Goal: Transaction & Acquisition: Purchase product/service

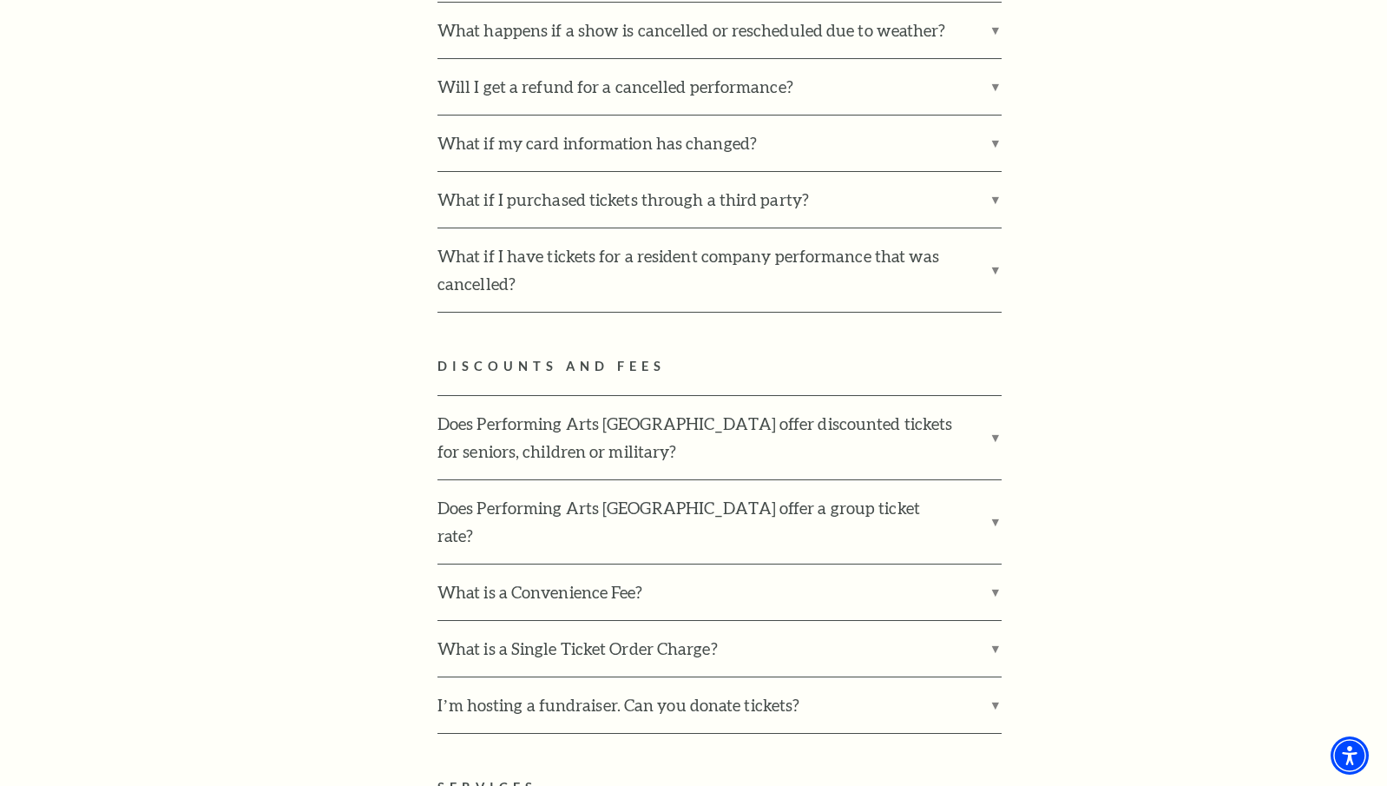
scroll to position [3017, 0]
click at [987, 395] on label "Does Performing Arts Fort Worth offer discounted tickets for seniors, children …" at bounding box center [719, 436] width 564 height 83
click at [0, 0] on input "Does Performing Arts Fort Worth offer discounted tickets for seniors, children …" at bounding box center [0, 0] width 0 height 0
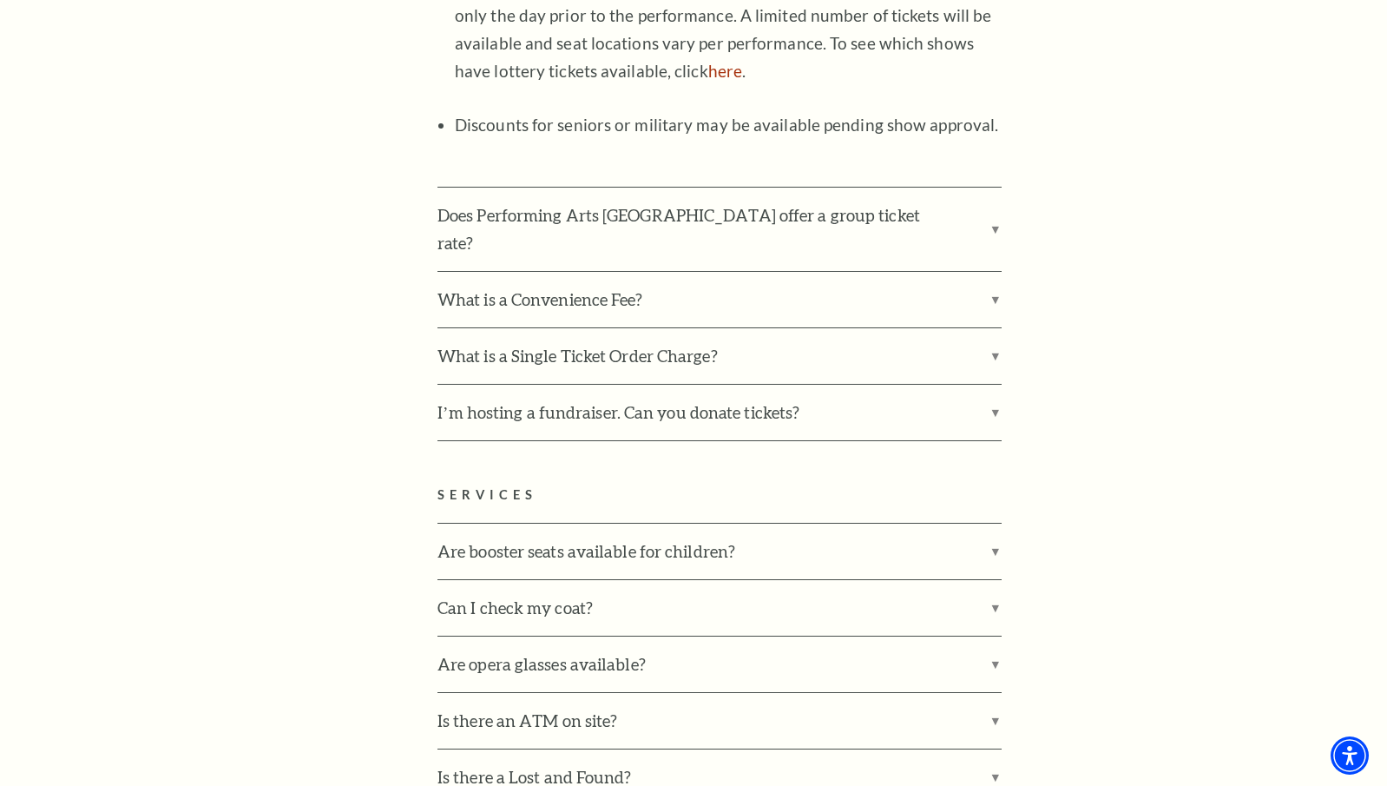
scroll to position [3886, 0]
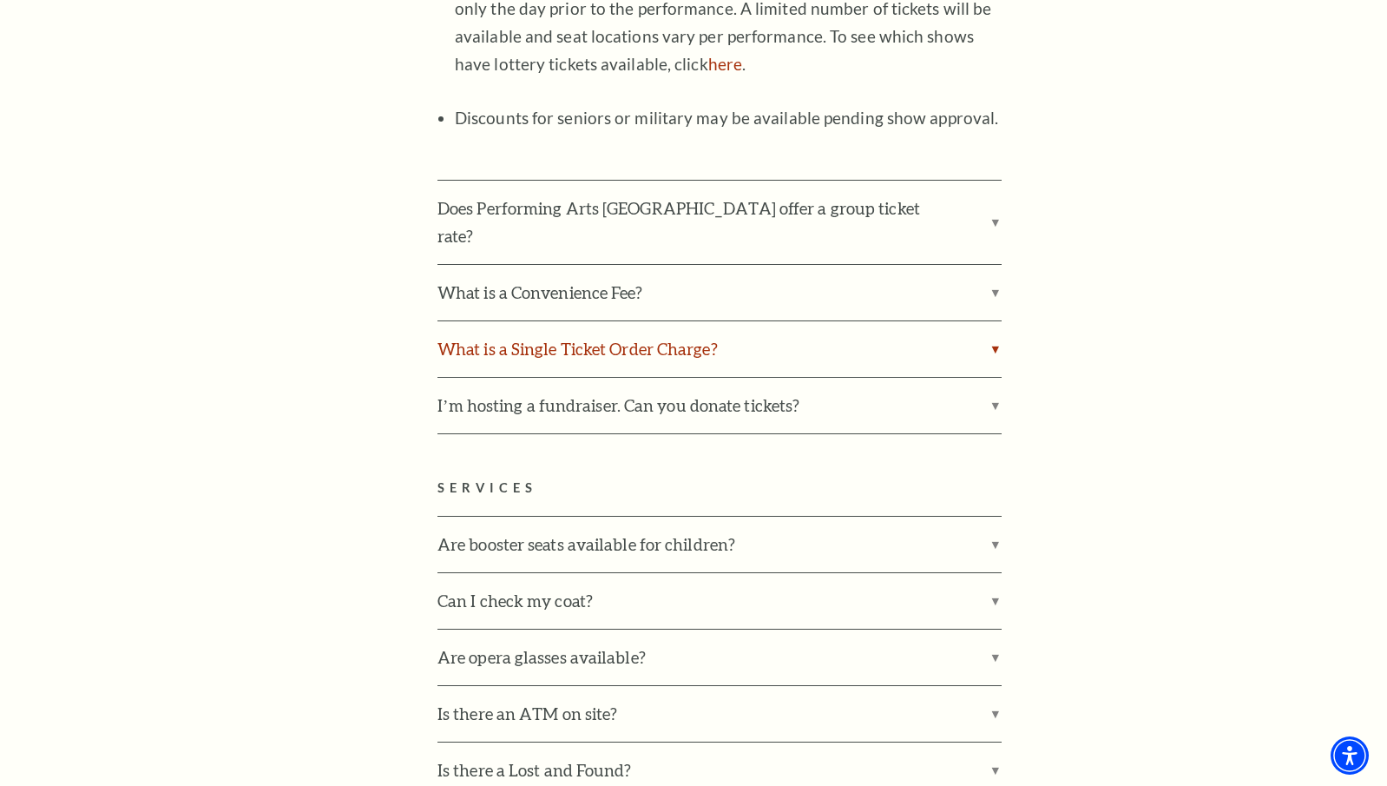
click at [997, 321] on label "What is a Single Ticket Order Charge?" at bounding box center [719, 349] width 564 height 56
click at [0, 0] on input "What is a Single Ticket Order Charge?" at bounding box center [0, 0] width 0 height 0
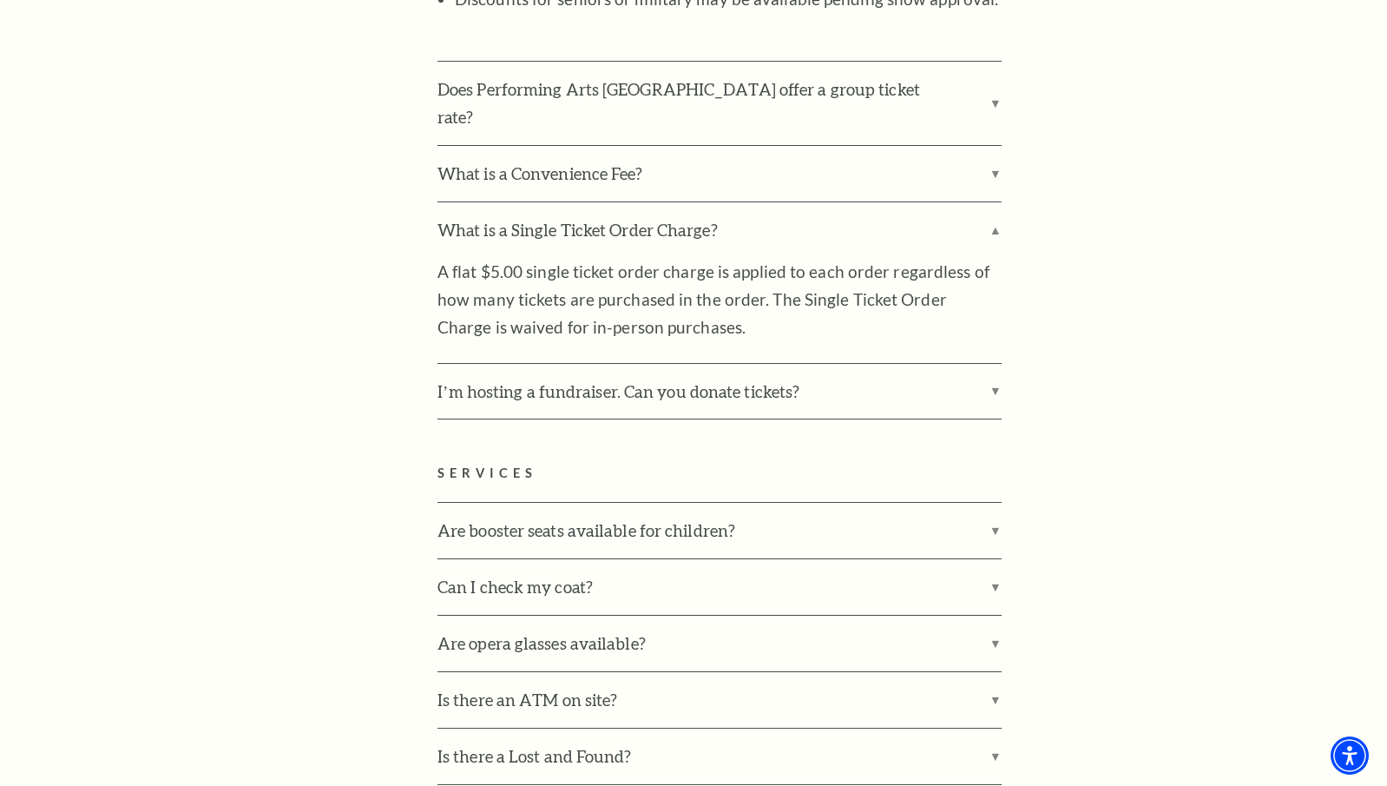
scroll to position [4016, 0]
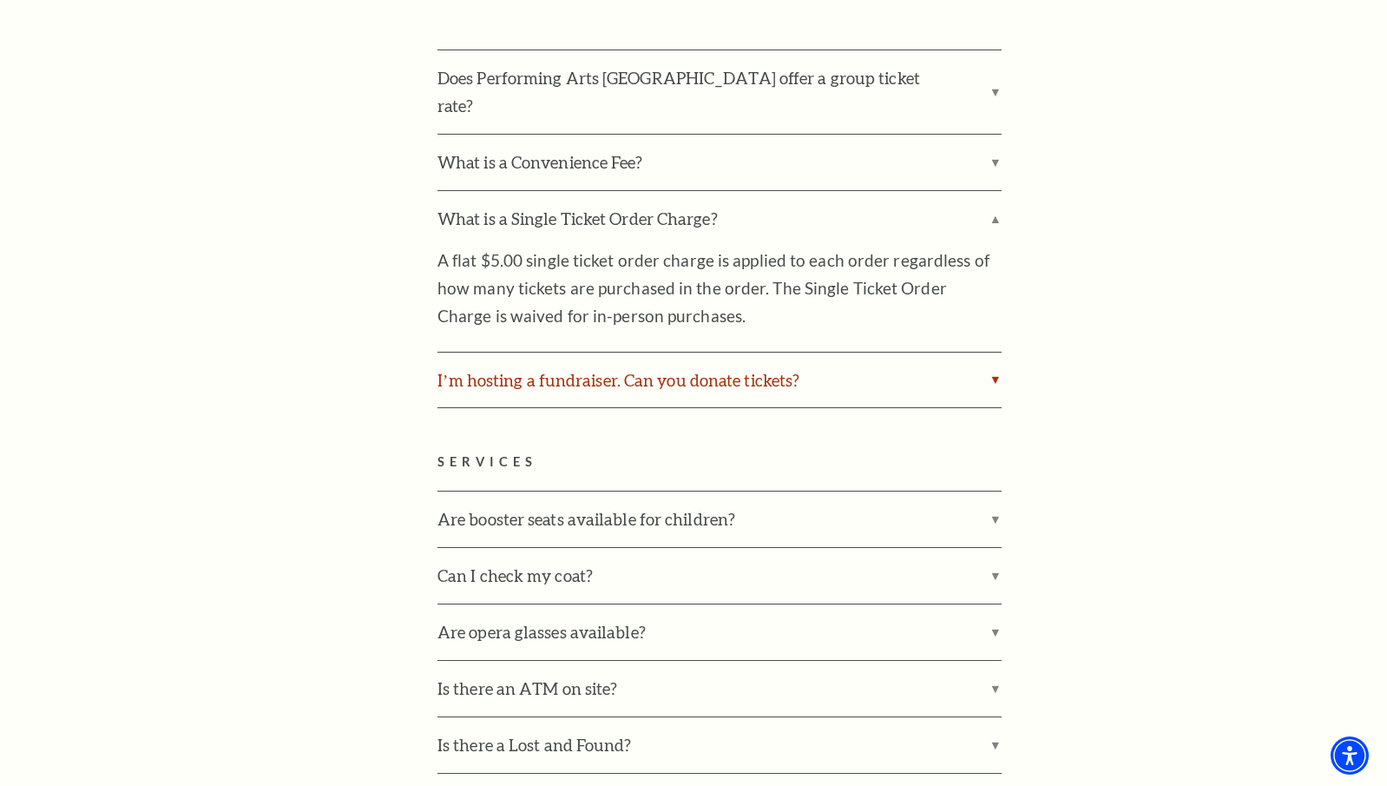
click at [687, 352] on label "I’m hosting a fundraiser. Can you donate tickets?" at bounding box center [719, 380] width 564 height 56
click at [0, 0] on input "I’m hosting a fundraiser. Can you donate tickets?" at bounding box center [0, 0] width 0 height 0
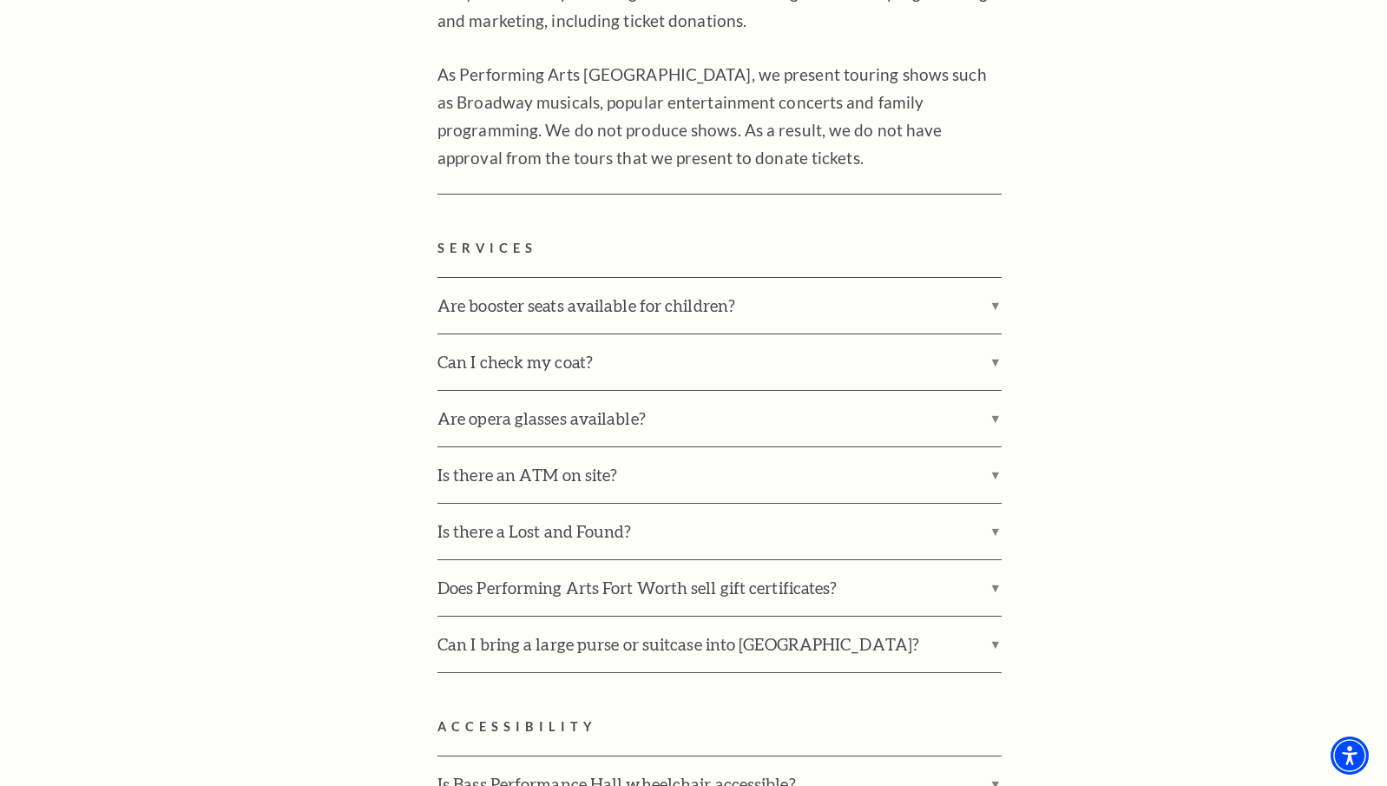
scroll to position [4556, 0]
click at [631, 277] on label "Are booster seats available for children?" at bounding box center [719, 305] width 564 height 56
click at [0, 0] on input "Are booster seats available for children?" at bounding box center [0, 0] width 0 height 0
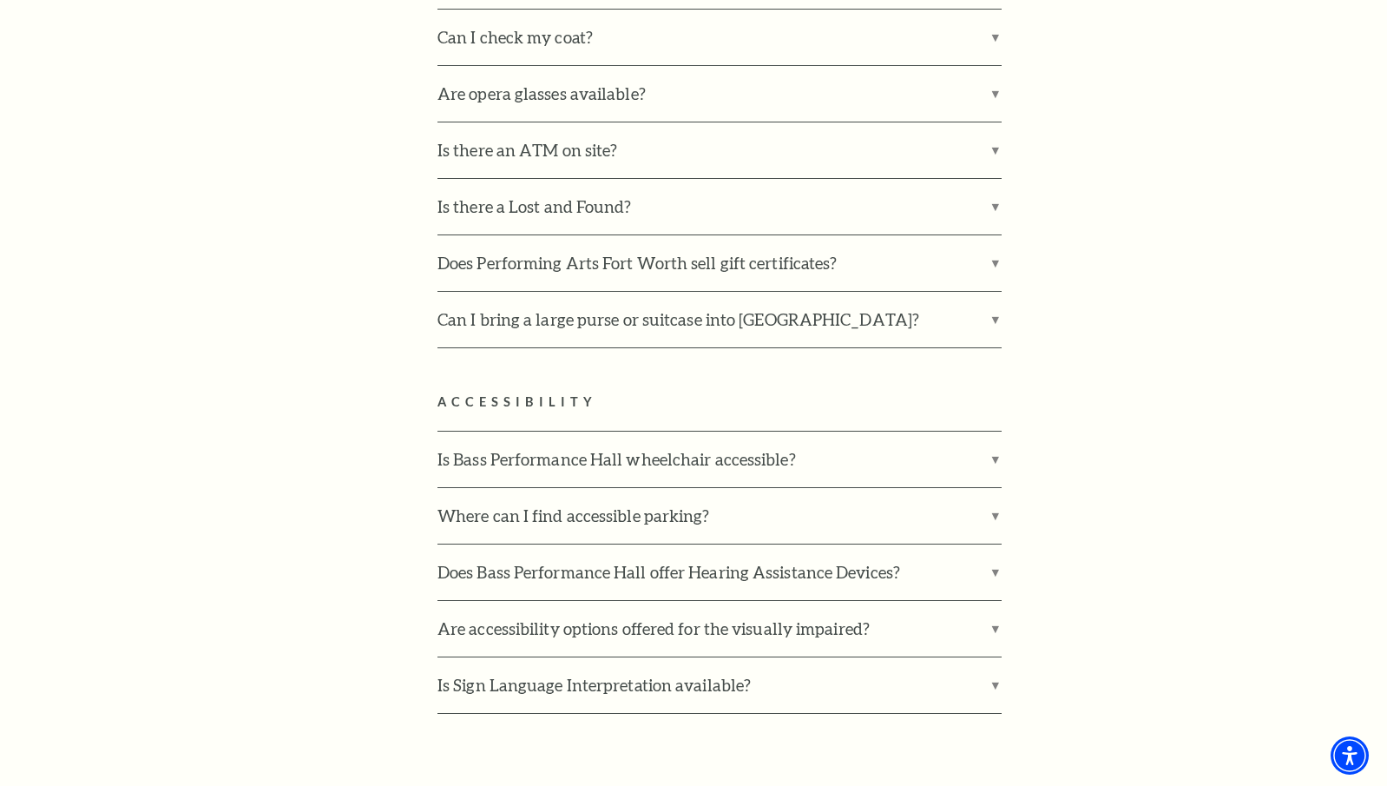
scroll to position [5044, 0]
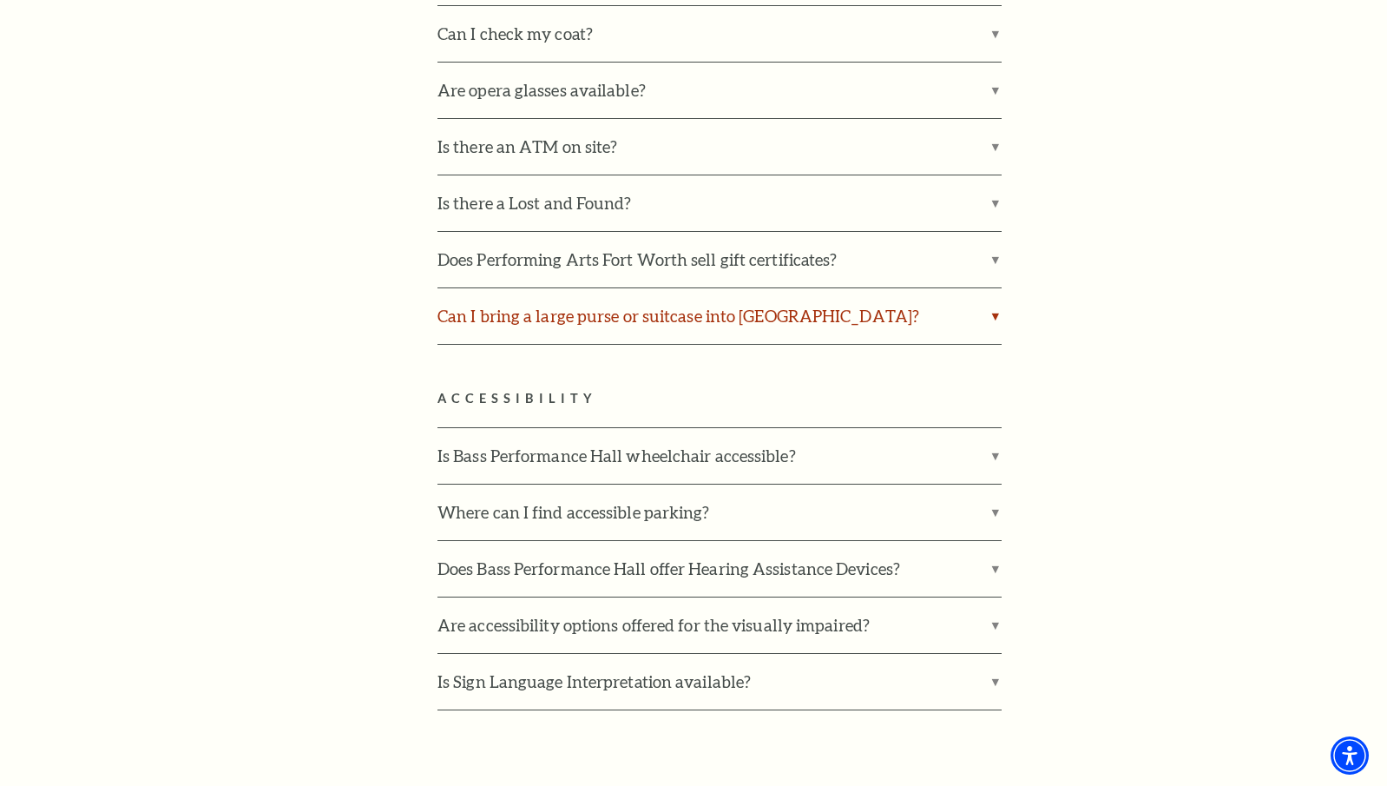
click at [729, 288] on label "Can I bring a large purse or suitcase into Bass Performance Hall?" at bounding box center [719, 316] width 564 height 56
click at [0, 0] on input "Can I bring a large purse or suitcase into Bass Performance Hall?" at bounding box center [0, 0] width 0 height 0
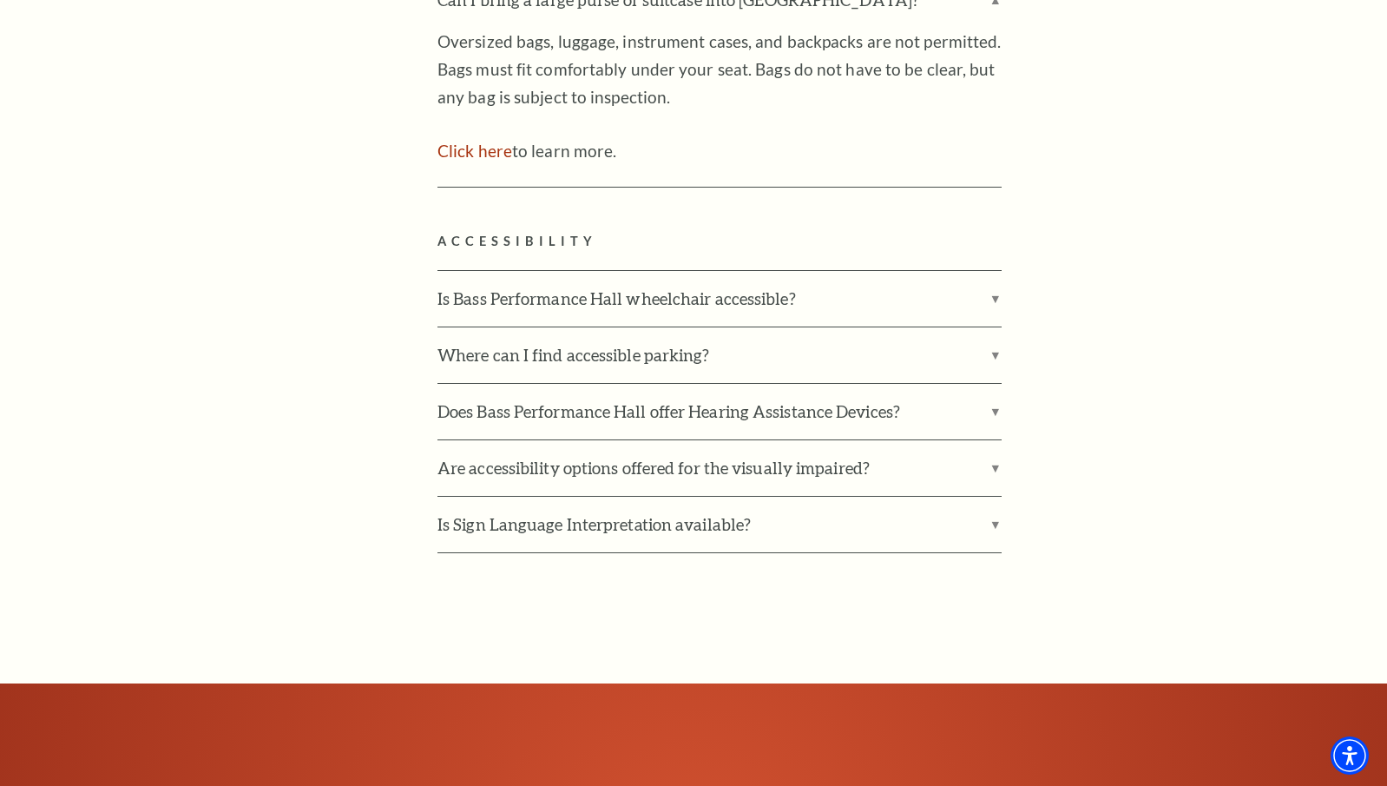
scroll to position [5362, 0]
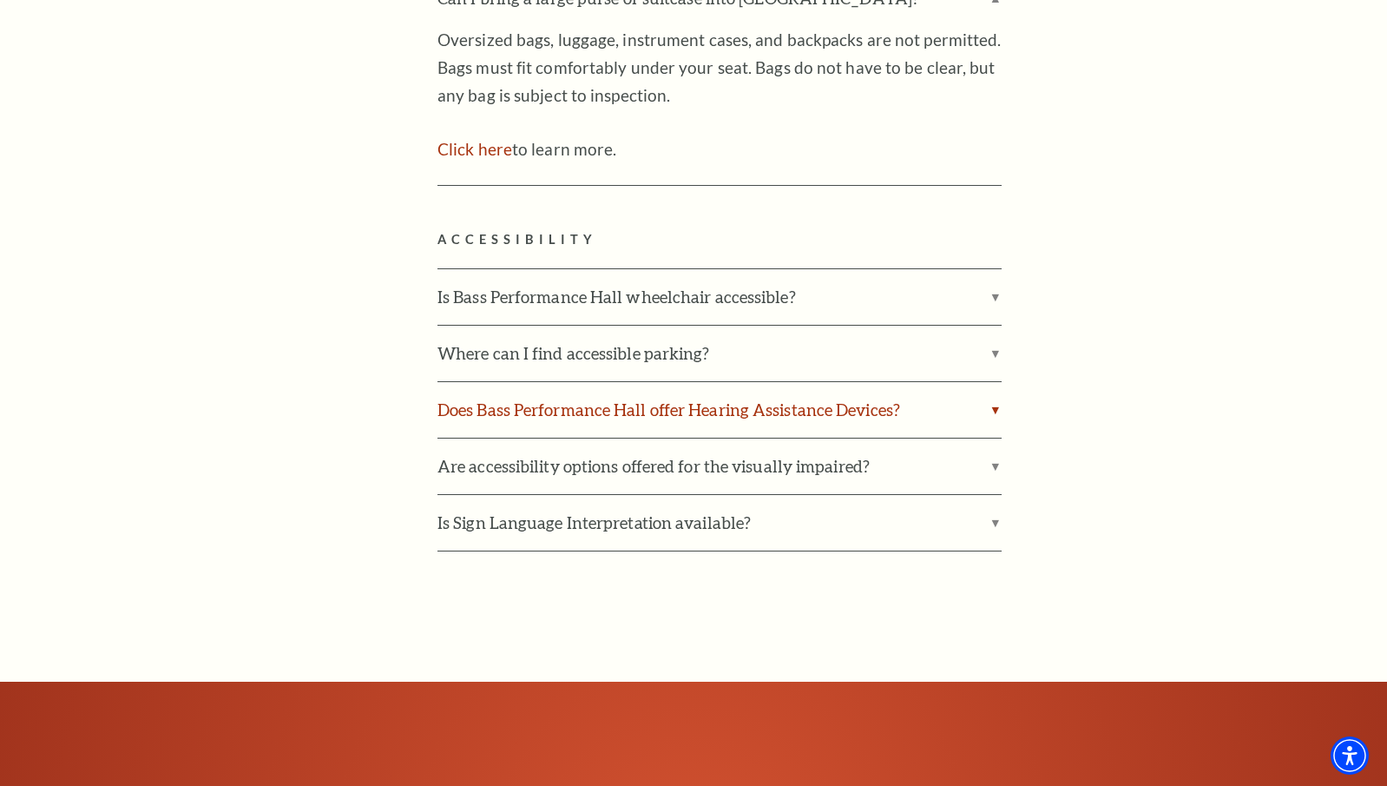
click at [995, 382] on label "Does Bass Performance Hall offer Hearing Assistance Devices?" at bounding box center [719, 410] width 564 height 56
click at [0, 0] on input "Does Bass Performance Hall offer Hearing Assistance Devices?" at bounding box center [0, 0] width 0 height 0
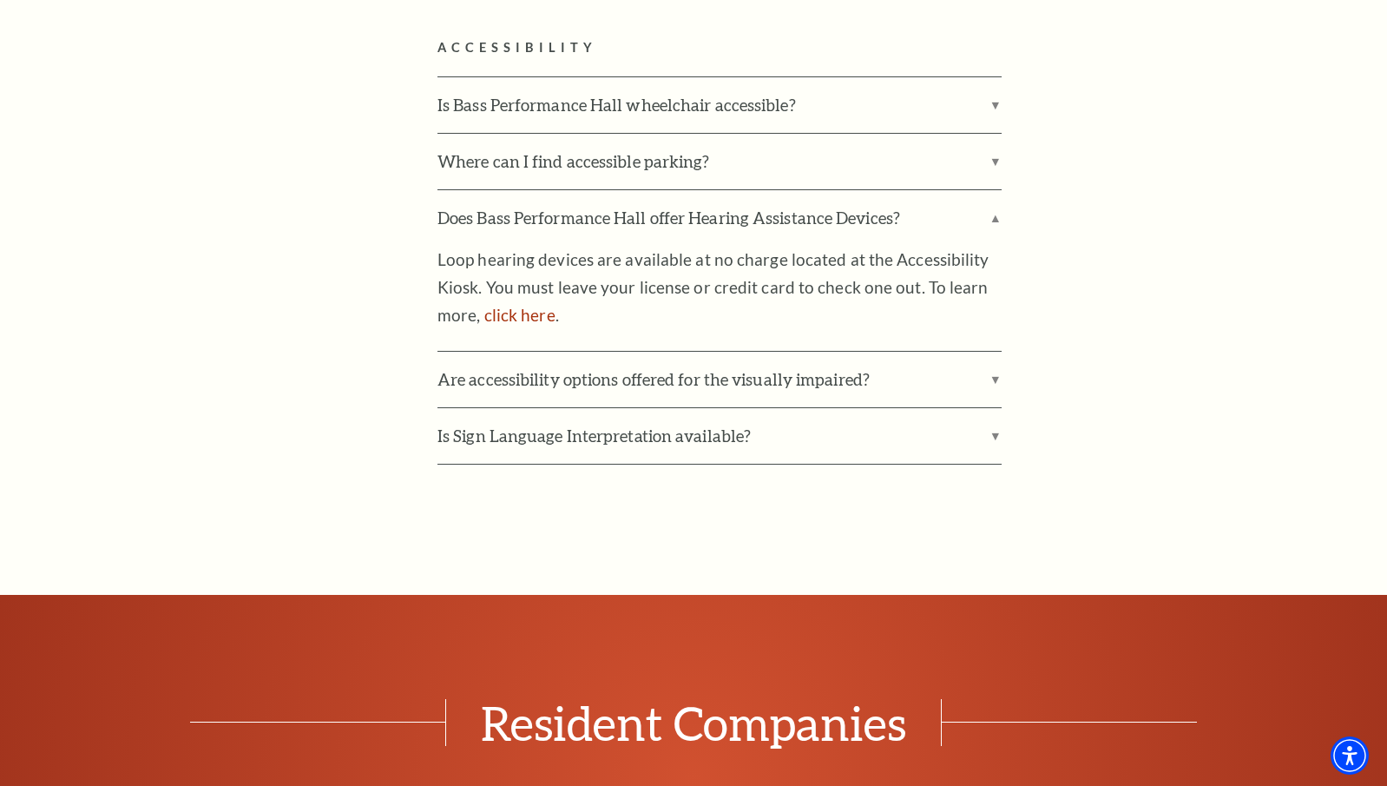
scroll to position [5561, 0]
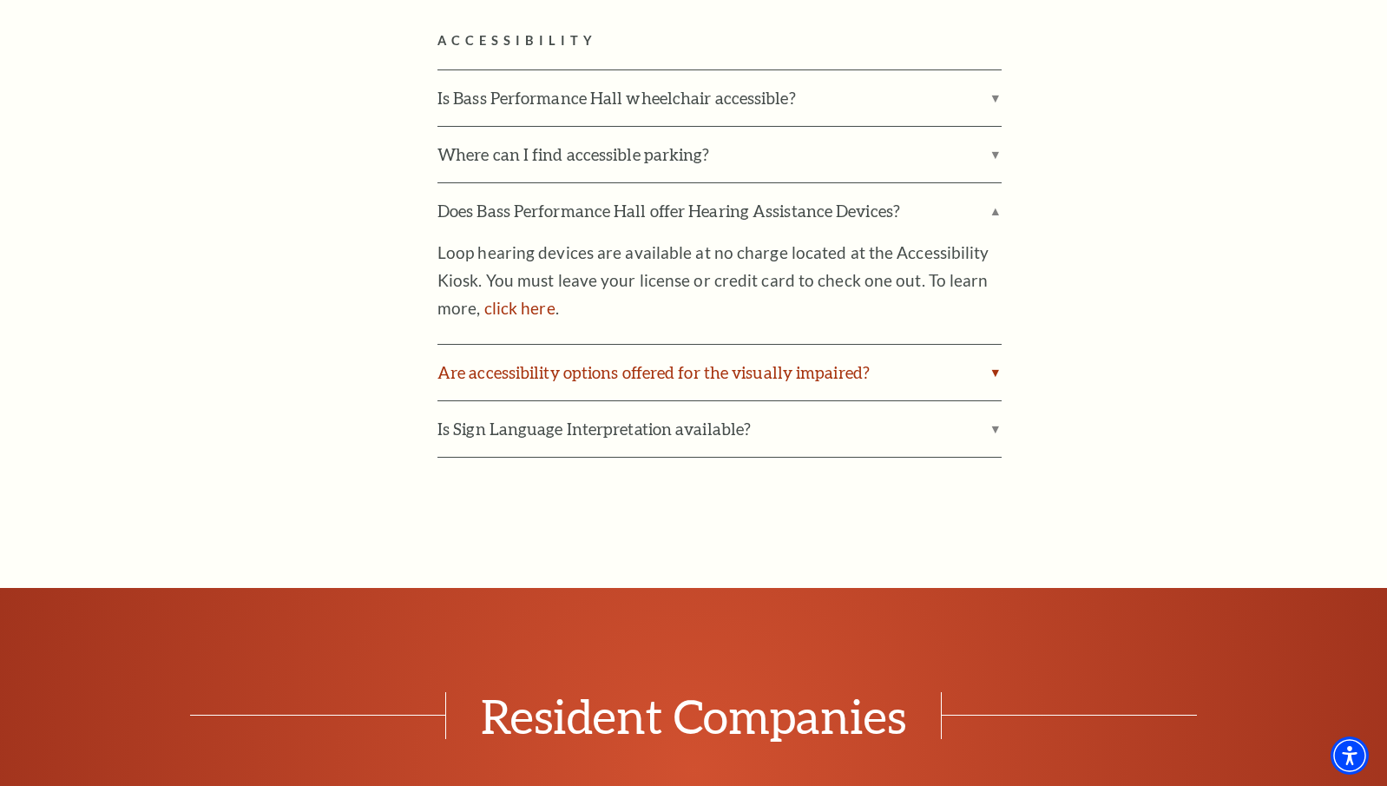
click at [995, 345] on label "Are accessibility options offered for the visually impaired?" at bounding box center [719, 373] width 564 height 56
click at [0, 0] on input "Are accessibility options offered for the visually impaired?" at bounding box center [0, 0] width 0 height 0
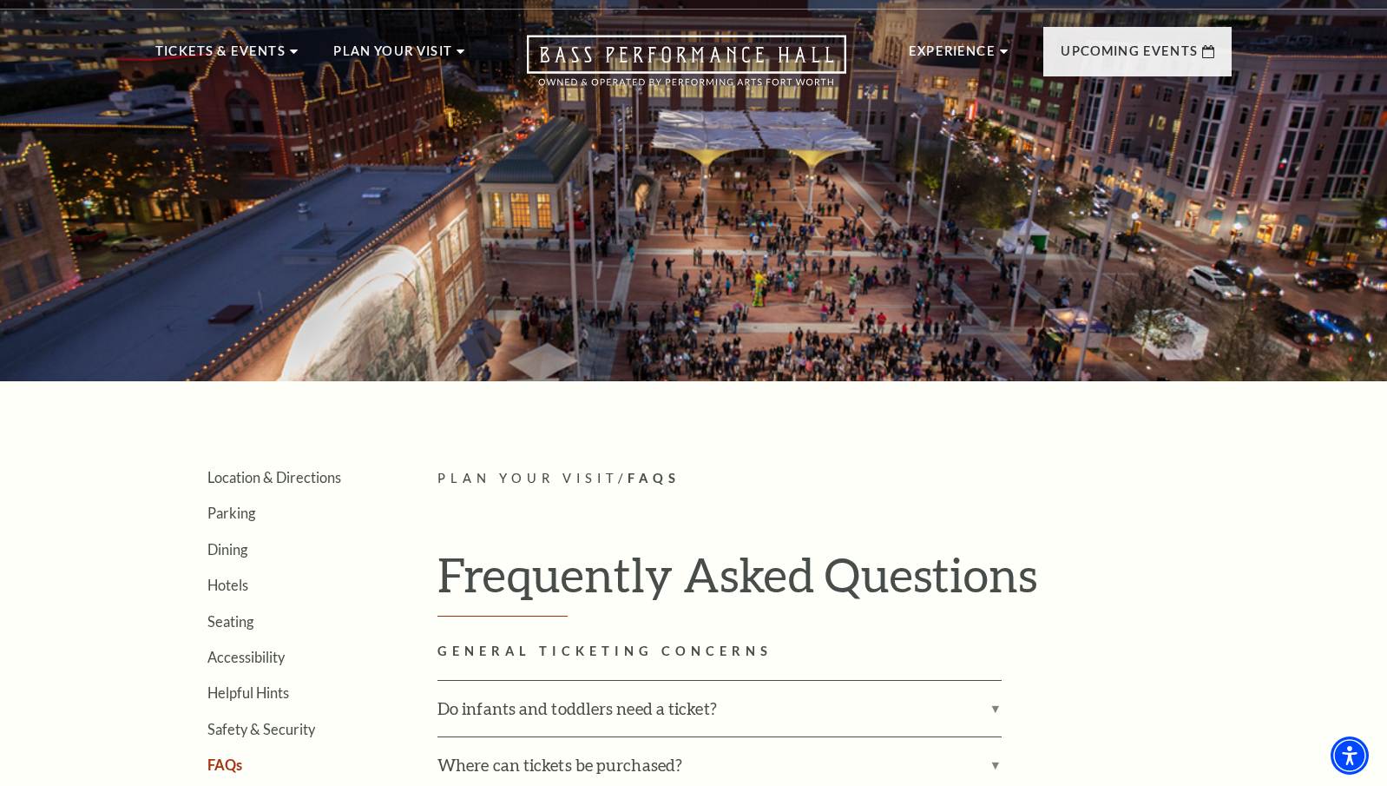
scroll to position [0, 0]
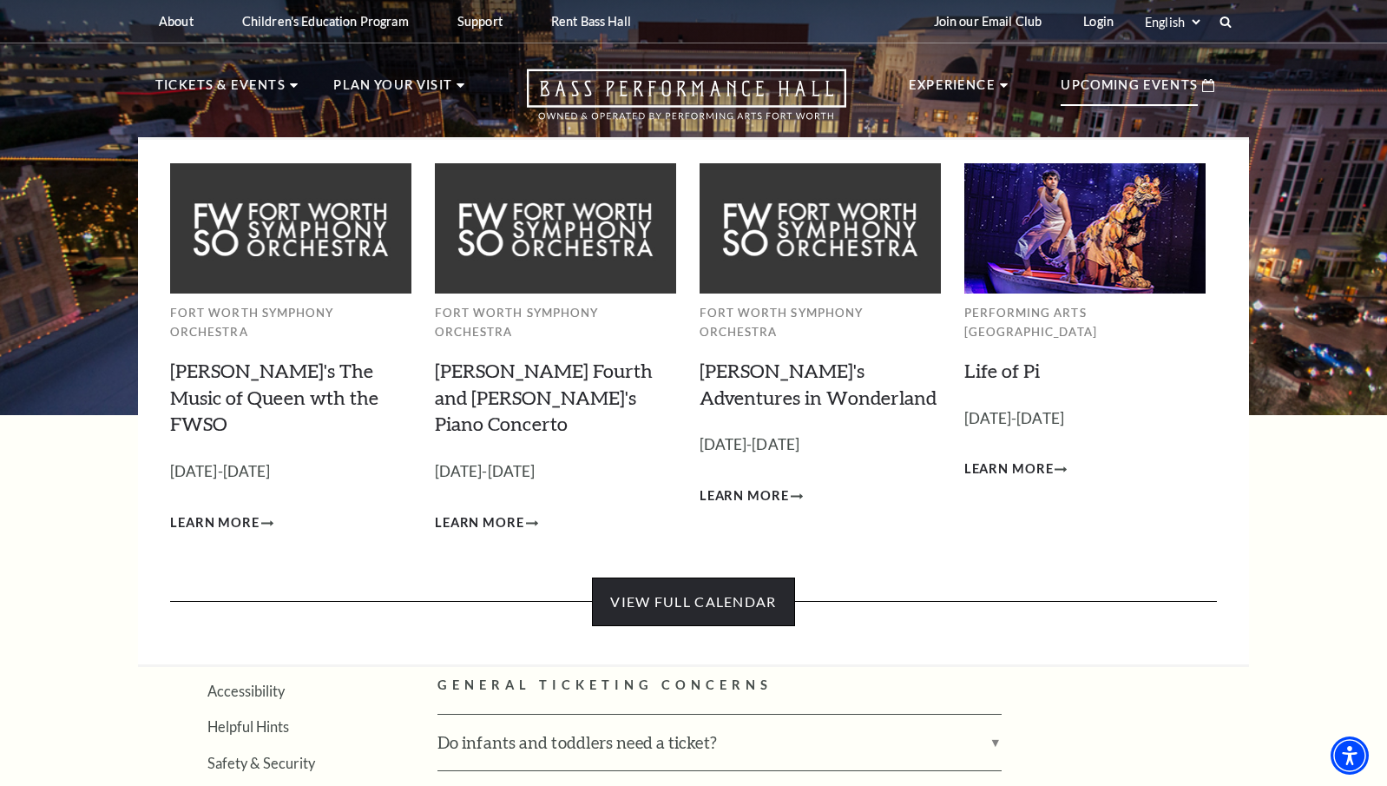
click at [709, 577] on link "View Full Calendar" at bounding box center [693, 601] width 202 height 49
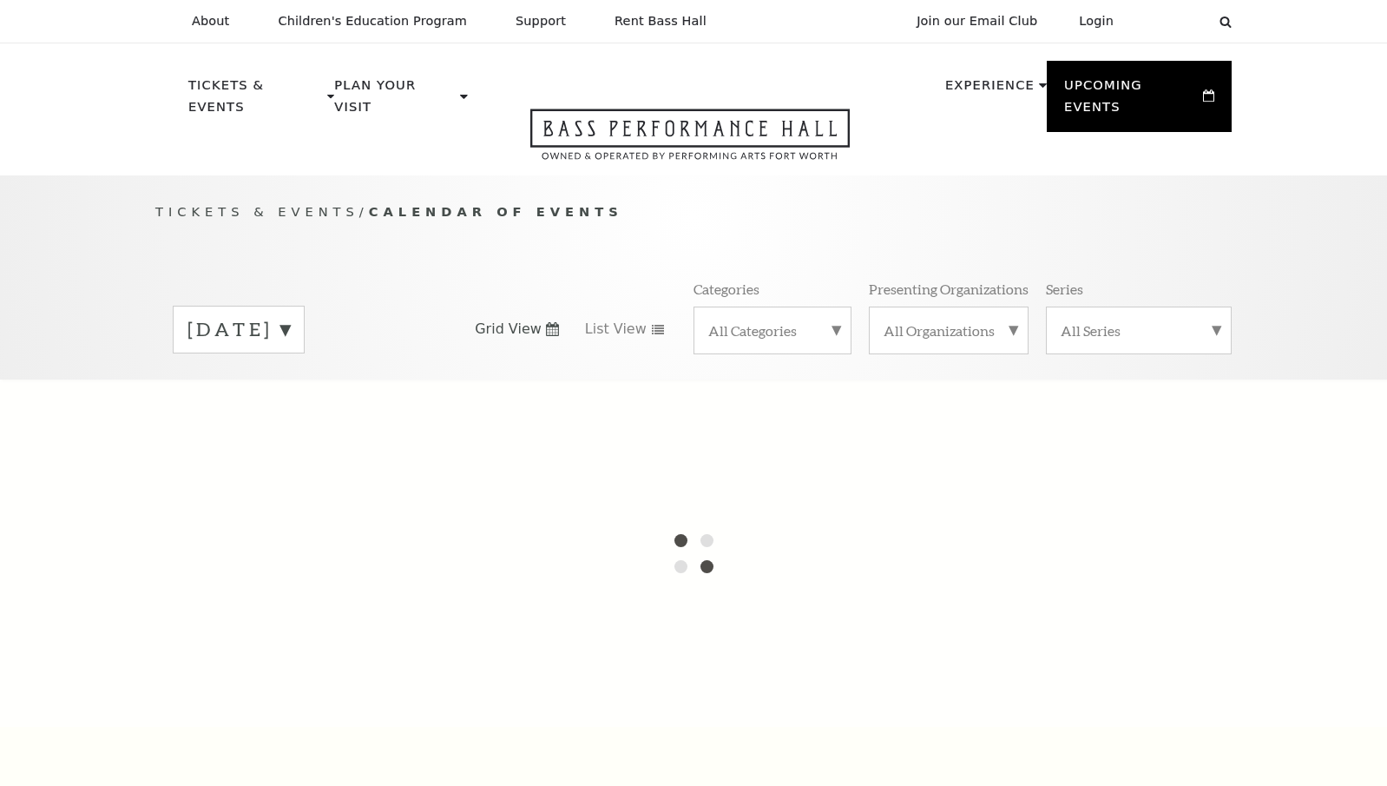
click at [709, 553] on div at bounding box center [693, 552] width 1387 height 347
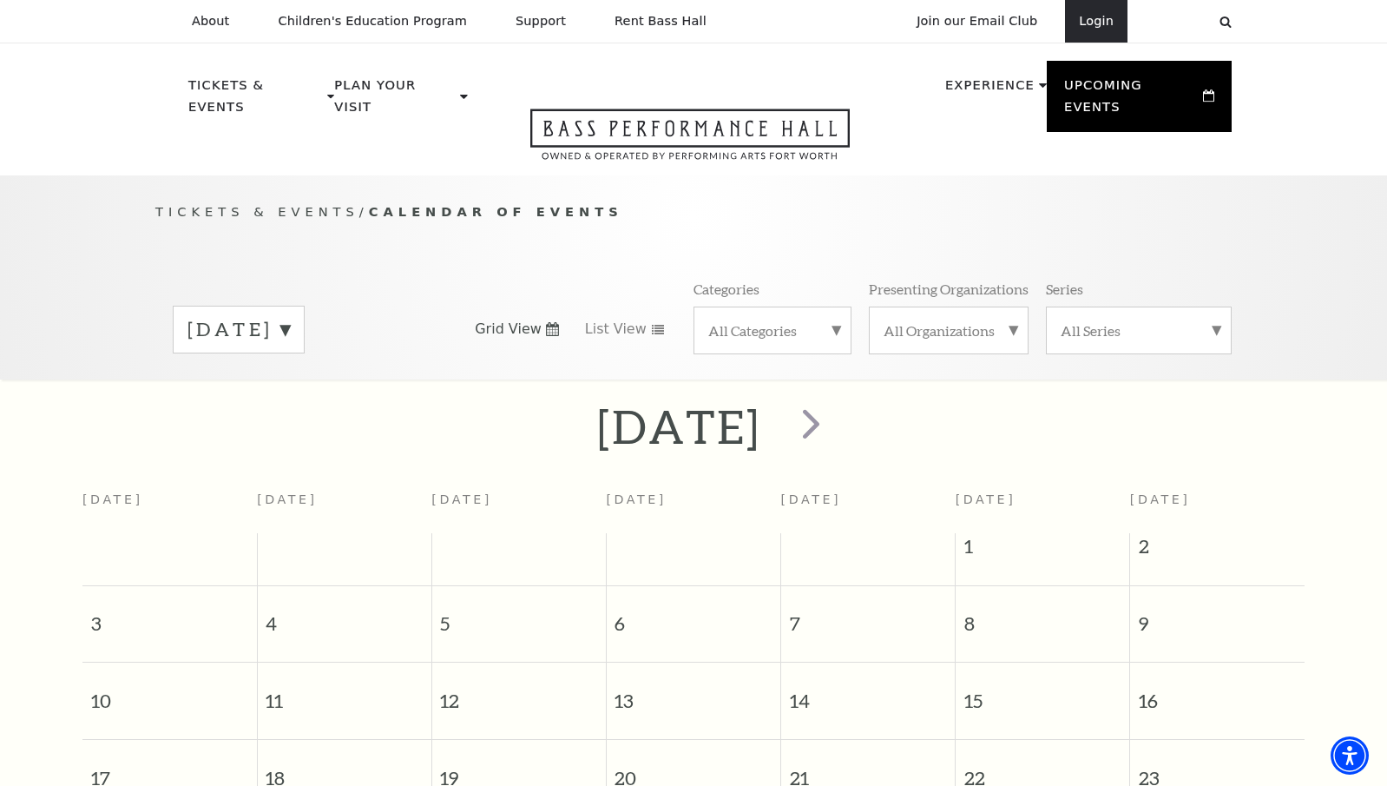
click at [1101, 24] on link "Login" at bounding box center [1096, 21] width 62 height 43
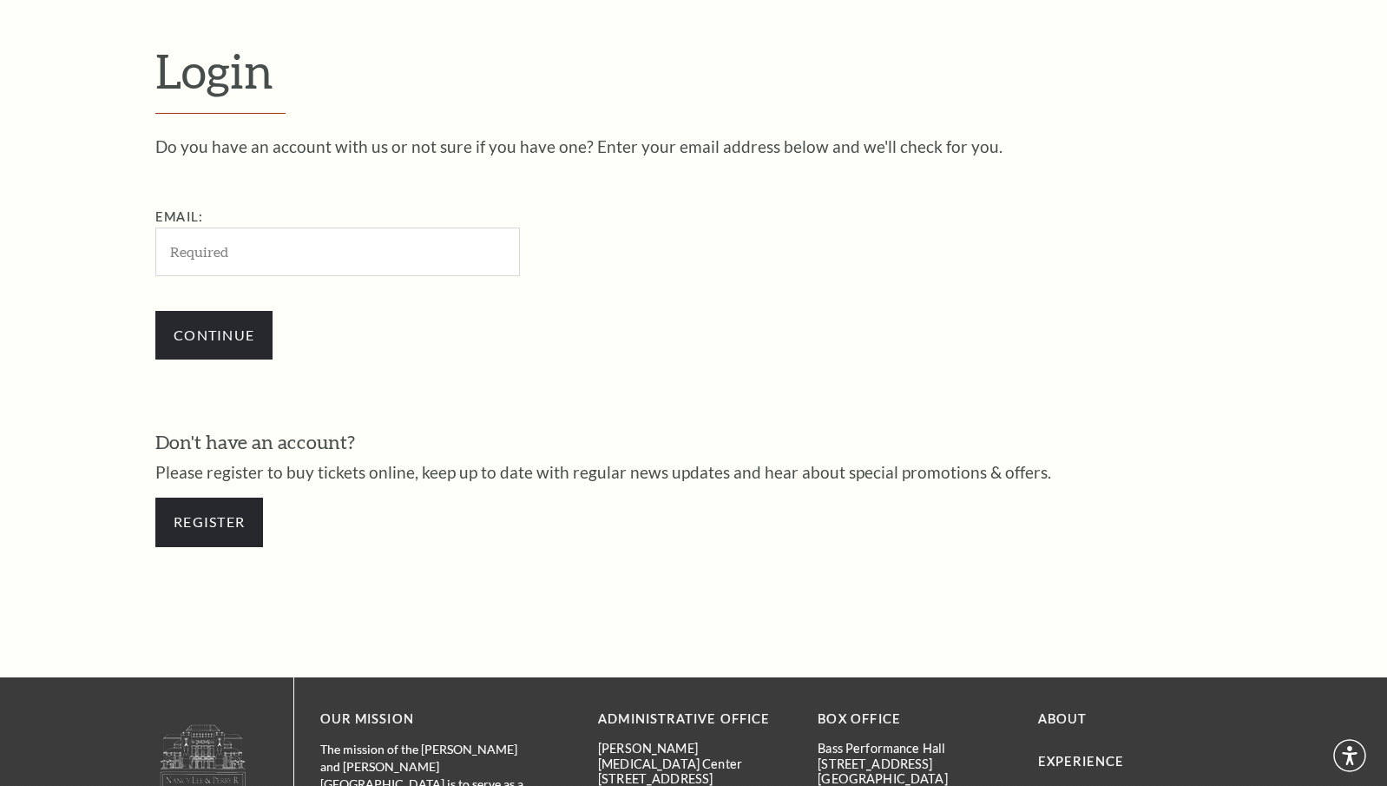
scroll to position [528, 0]
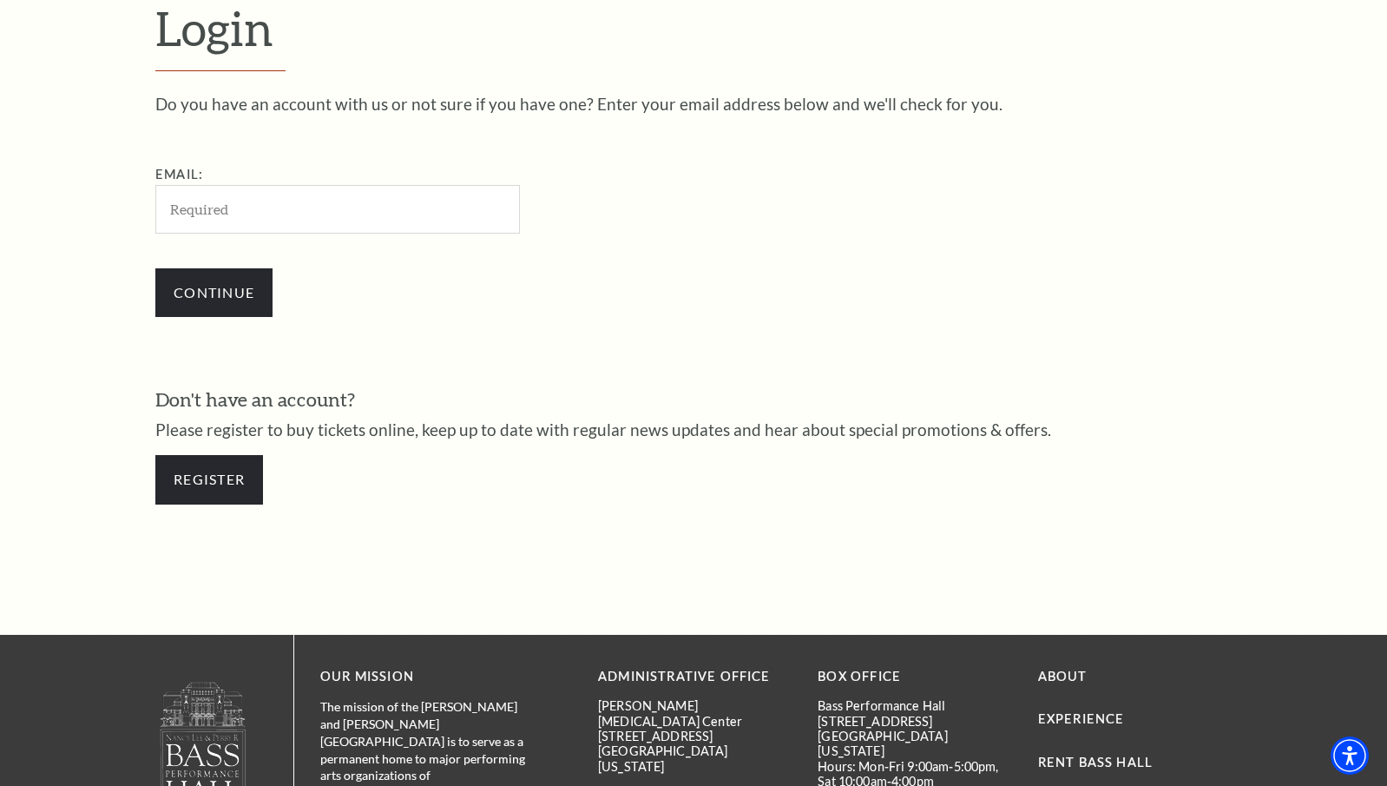
click at [349, 207] on input "Email:" at bounding box center [337, 209] width 365 height 48
type input "kdnorris@lovenorris.com"
click at [231, 304] on input "Continue" at bounding box center [213, 292] width 117 height 49
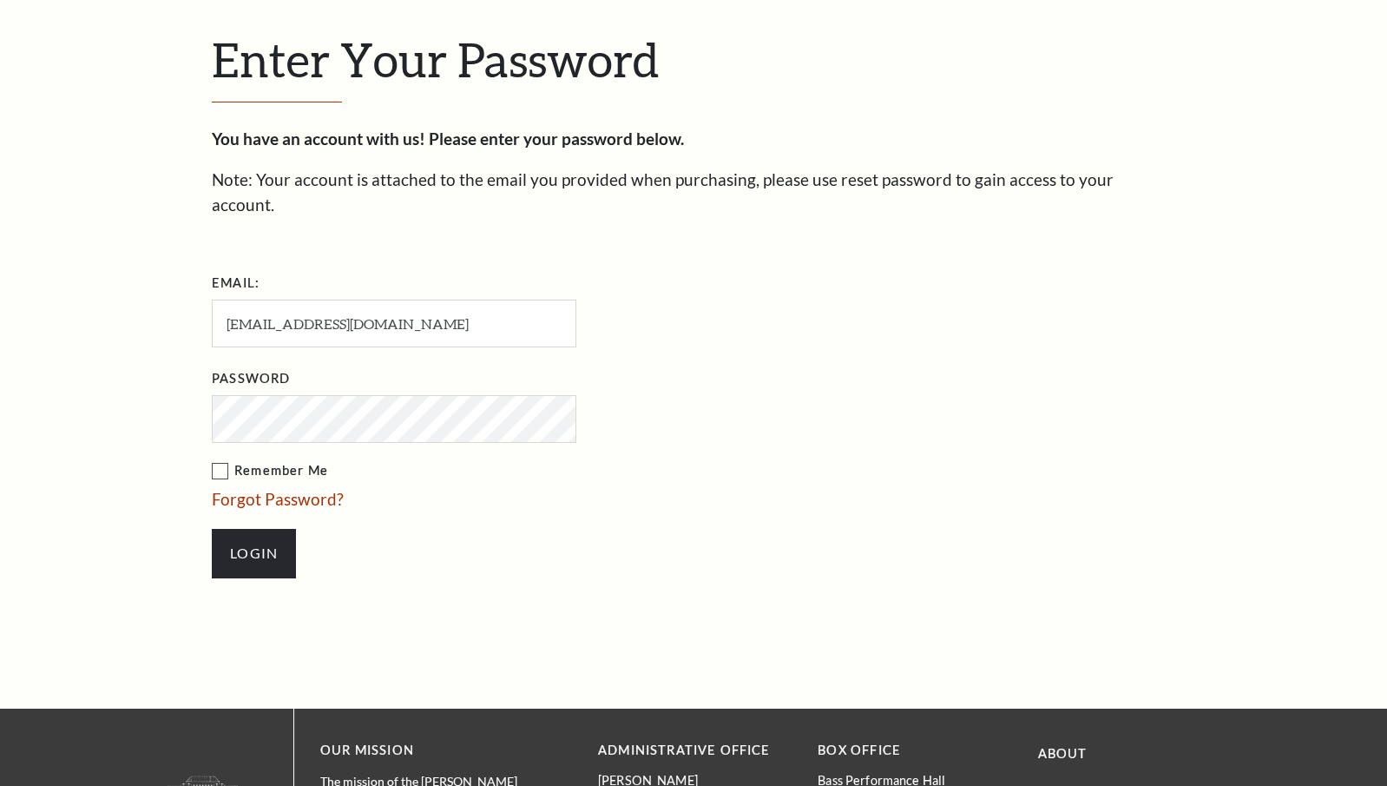
scroll to position [544, 0]
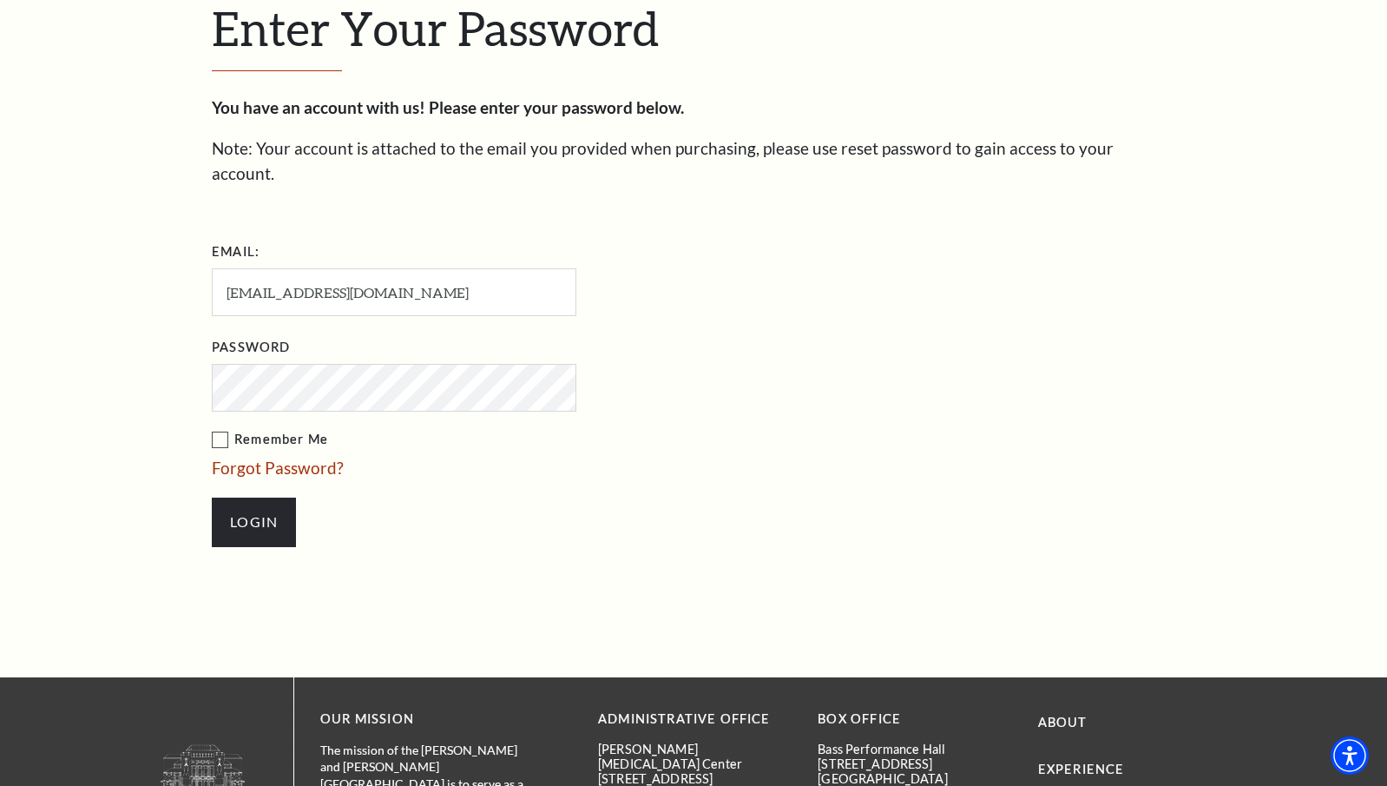
click at [219, 429] on label "Remember Me" at bounding box center [481, 440] width 538 height 22
click at [0, 0] on input "Remember Me" at bounding box center [0, 0] width 0 height 0
click at [269, 502] on input "Login" at bounding box center [254, 521] width 84 height 49
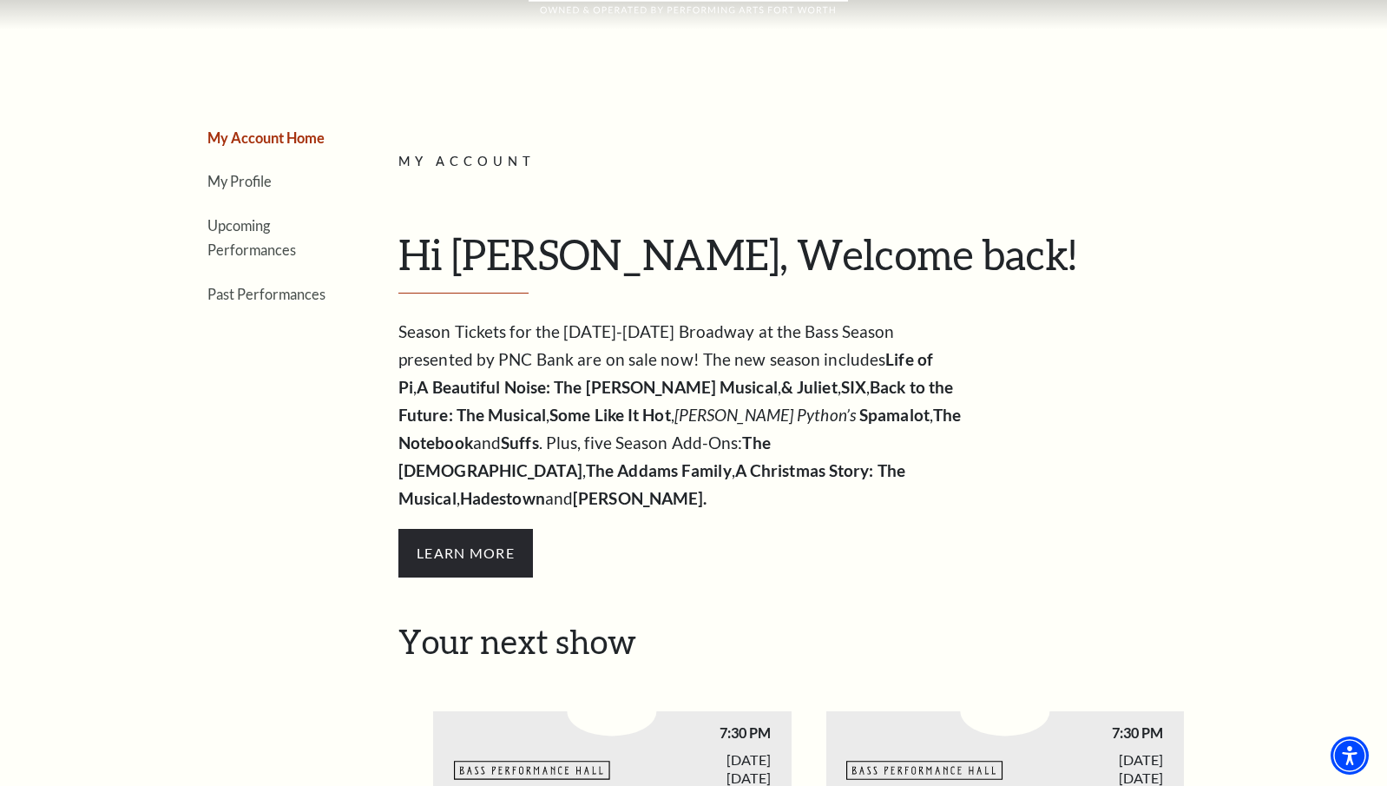
scroll to position [119, 0]
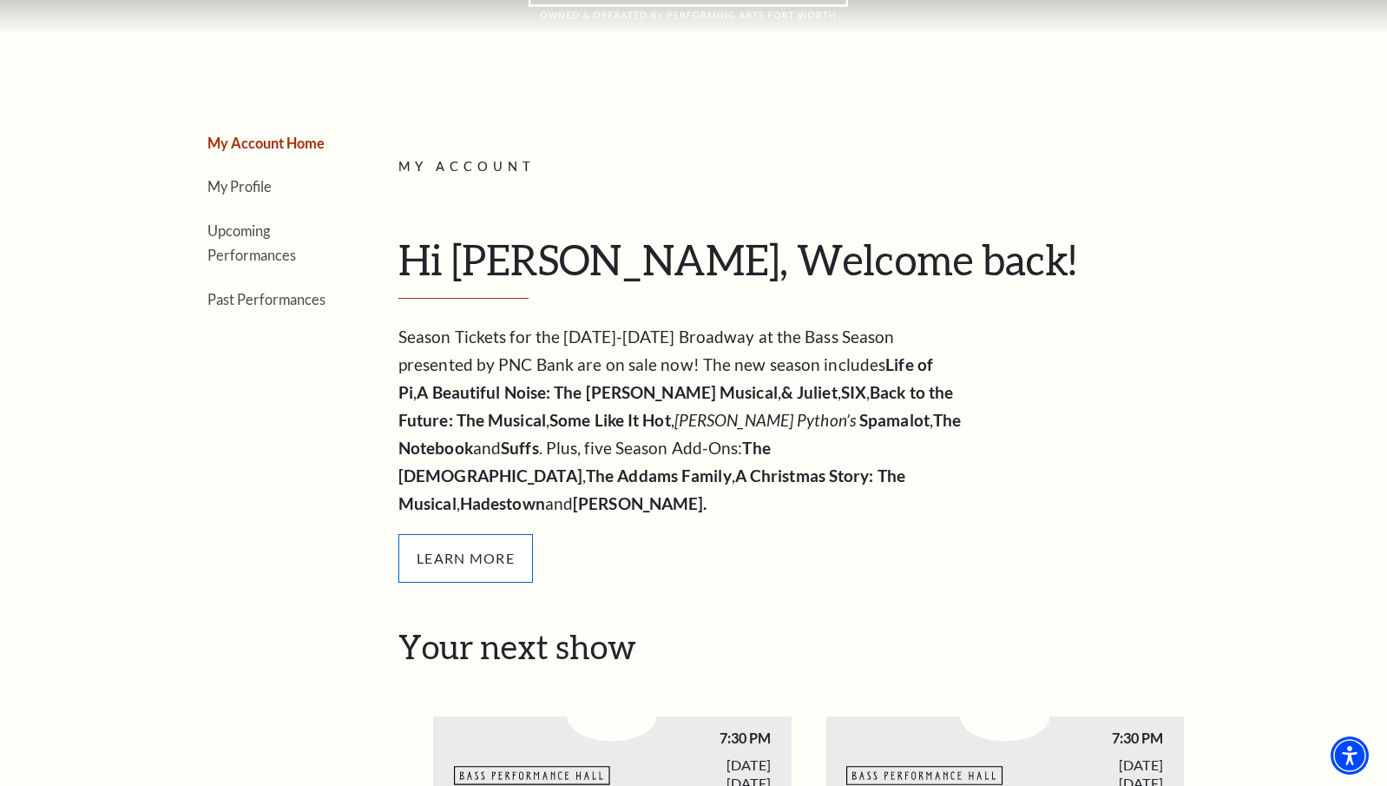
click at [468, 534] on span "Learn More" at bounding box center [465, 558] width 135 height 49
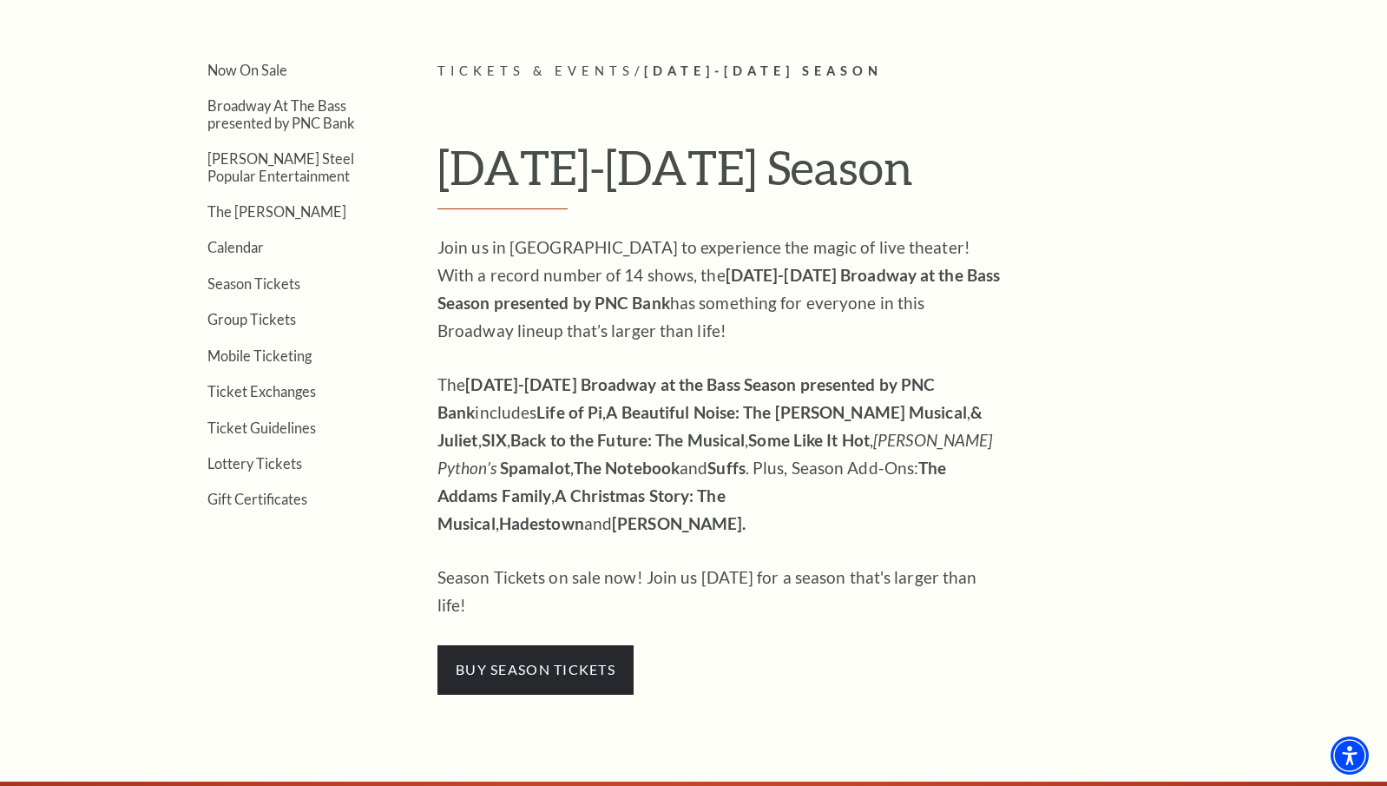
scroll to position [177, 0]
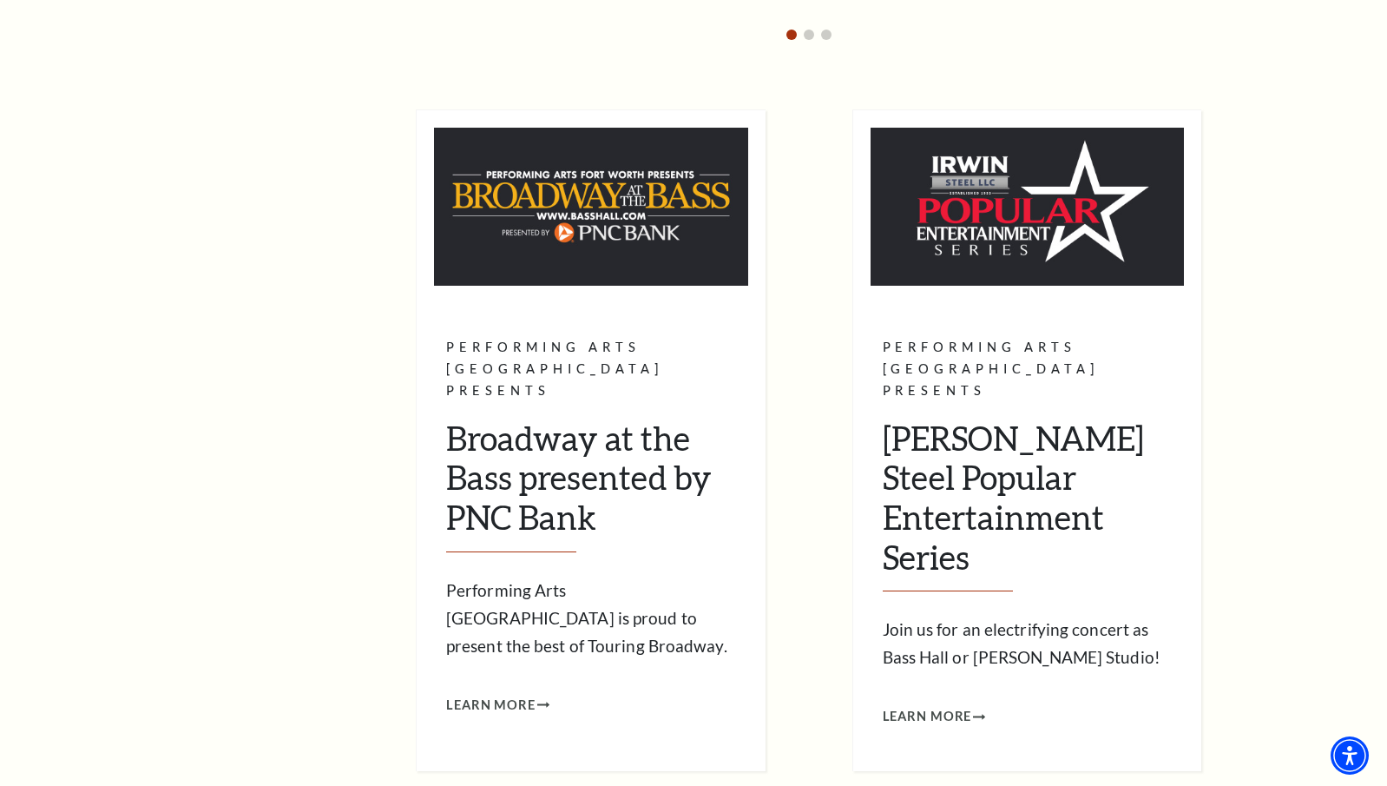
scroll to position [1543, 0]
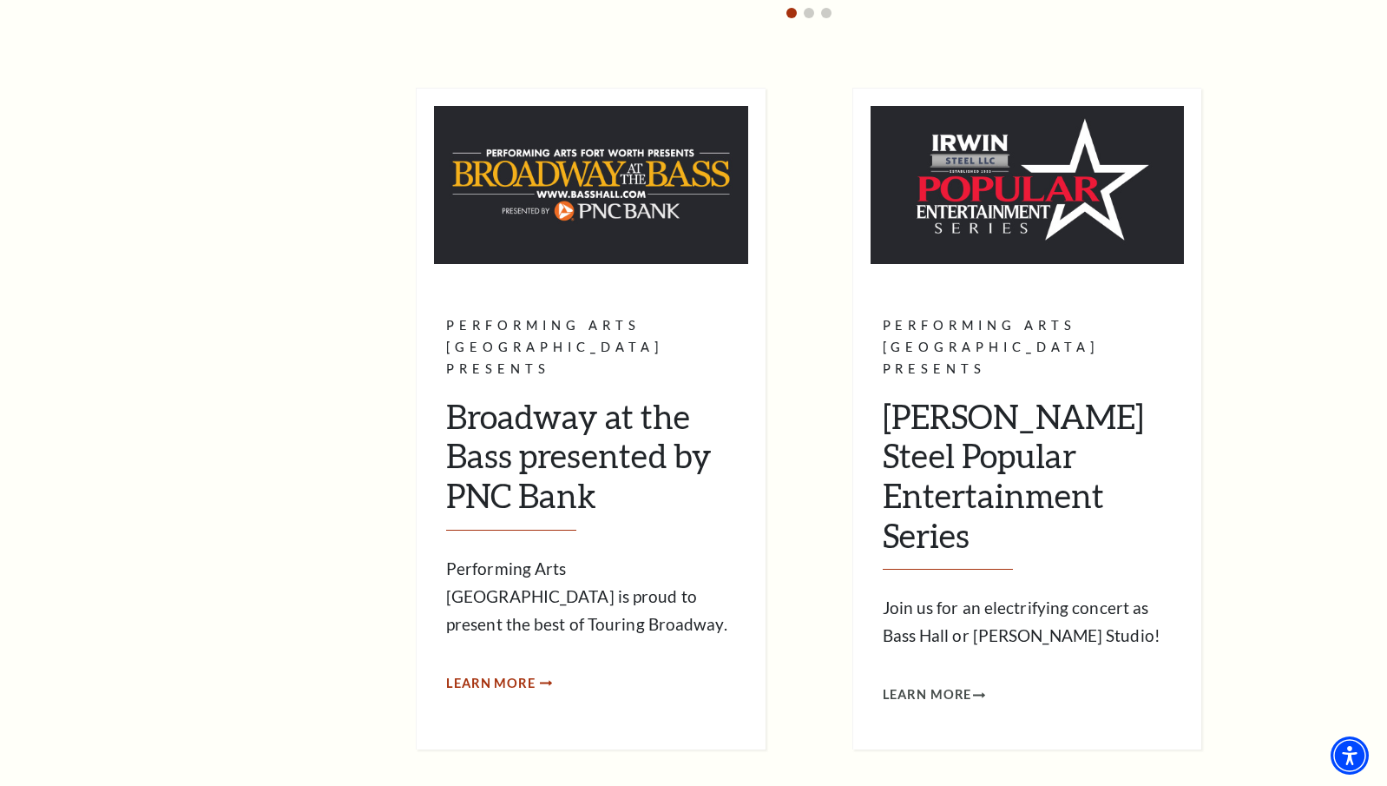
click at [495, 673] on span "Learn More" at bounding box center [490, 684] width 89 height 22
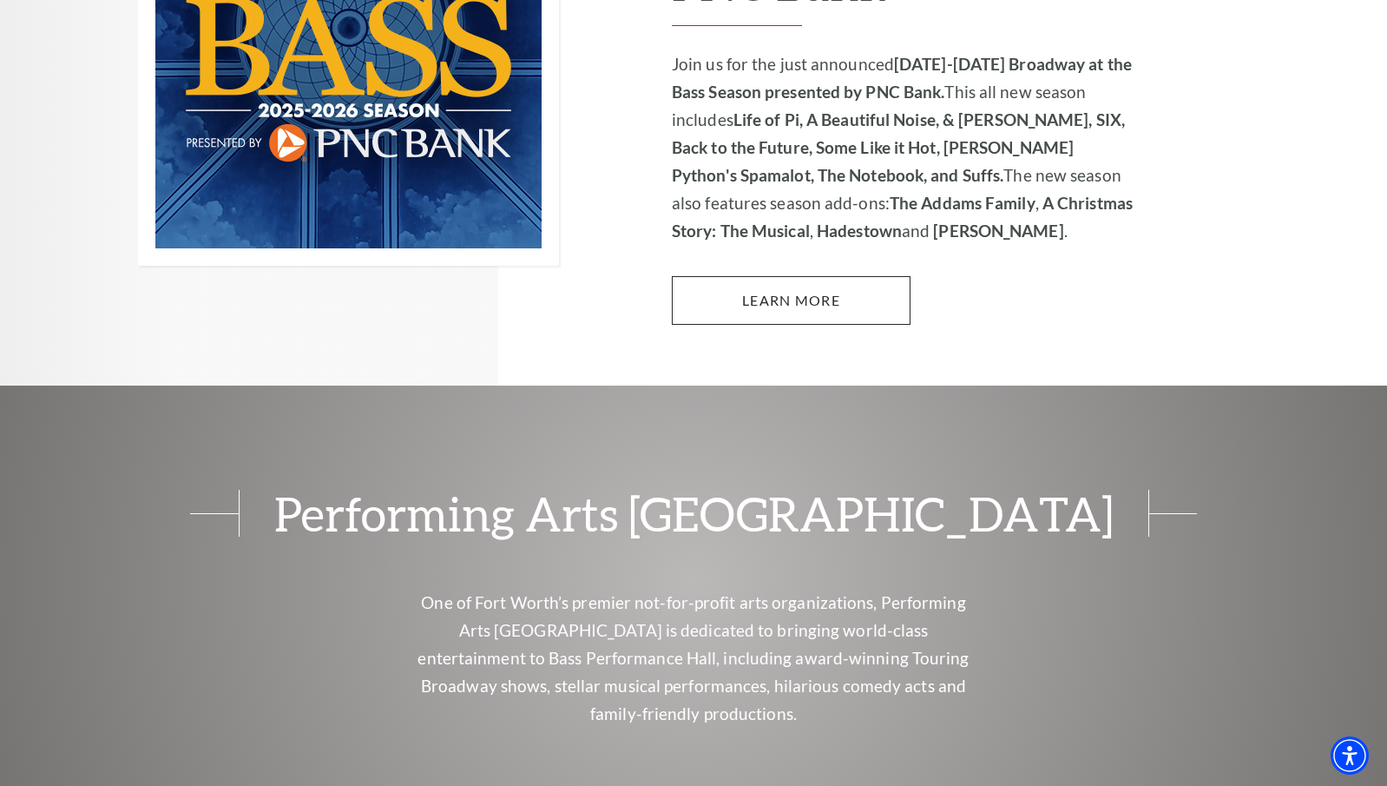
scroll to position [1423, 0]
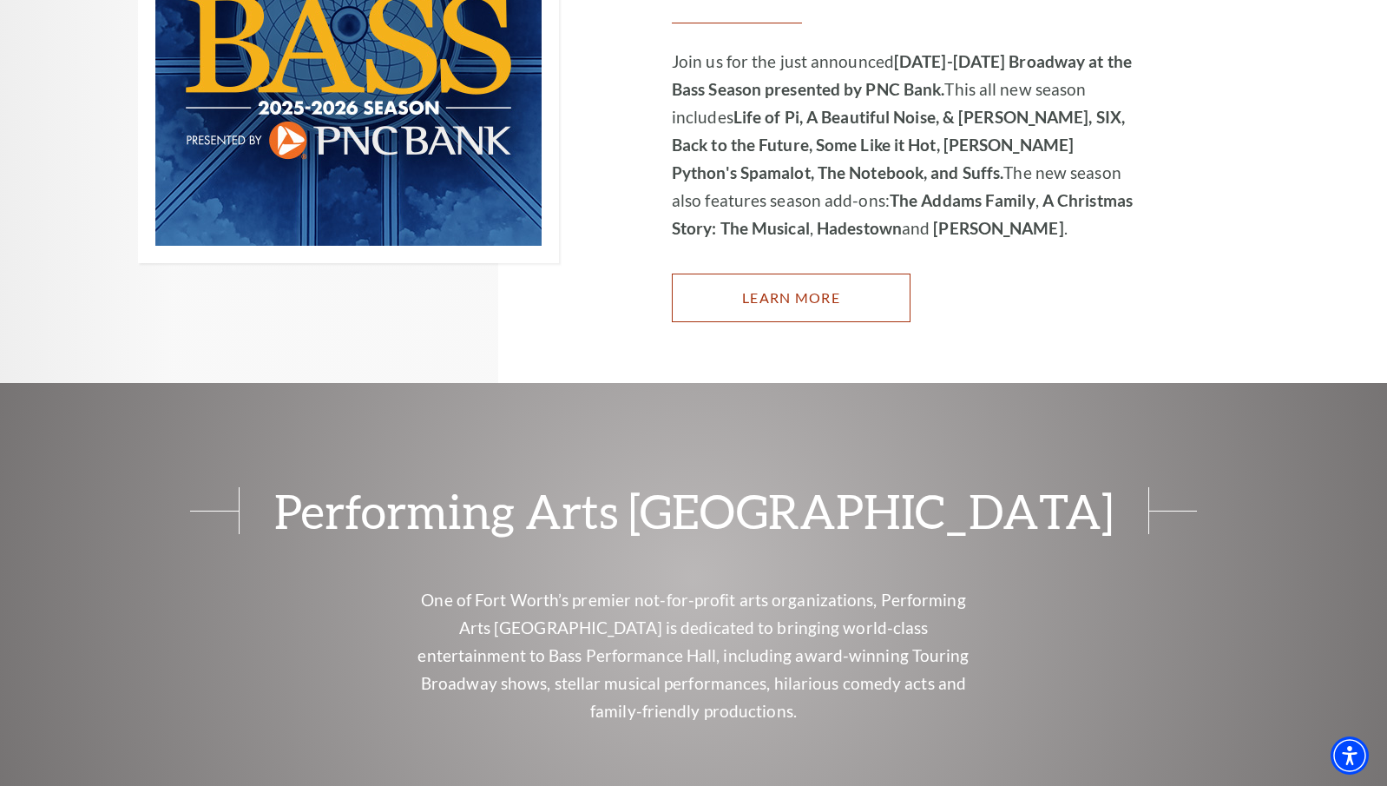
click at [787, 275] on link "Learn More" at bounding box center [791, 297] width 239 height 49
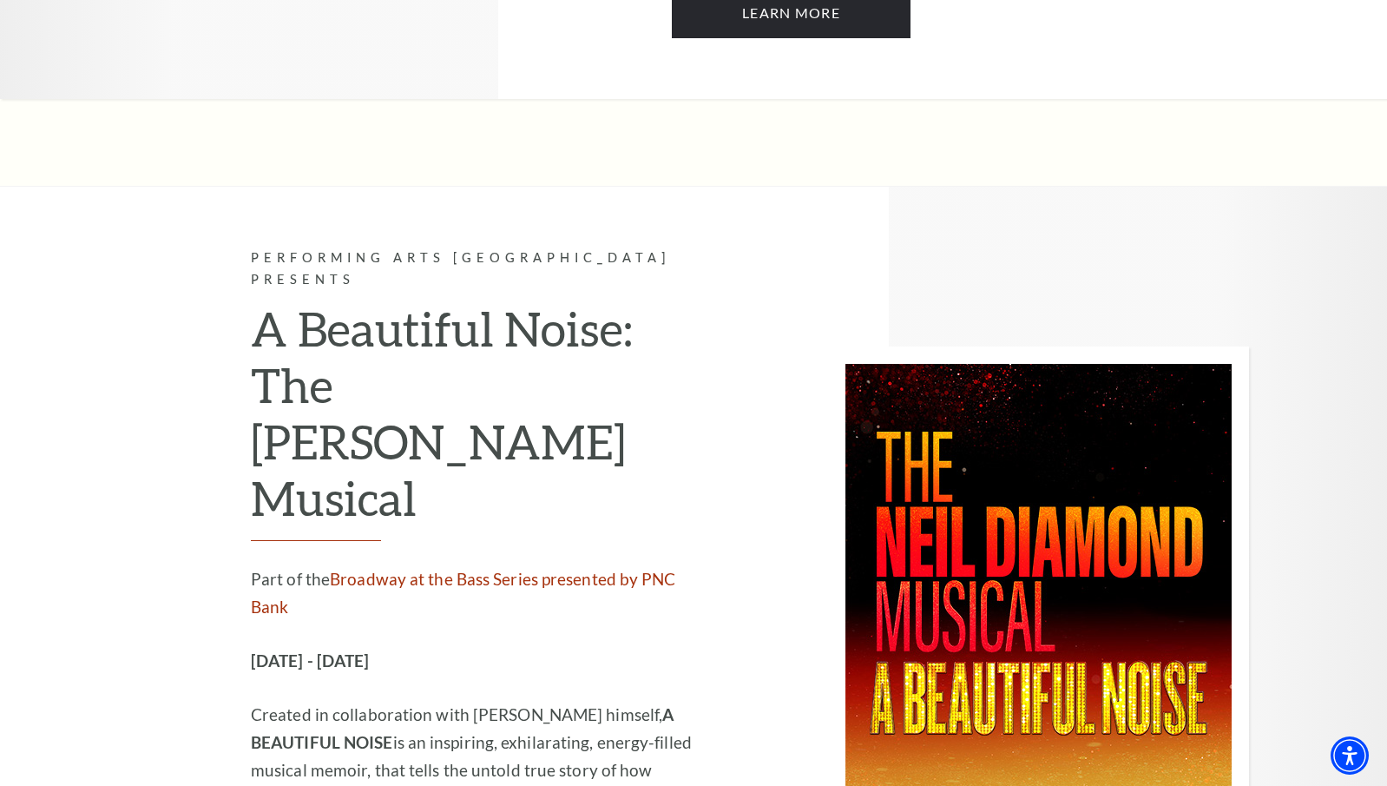
scroll to position [4013, 0]
